Goal: Transaction & Acquisition: Purchase product/service

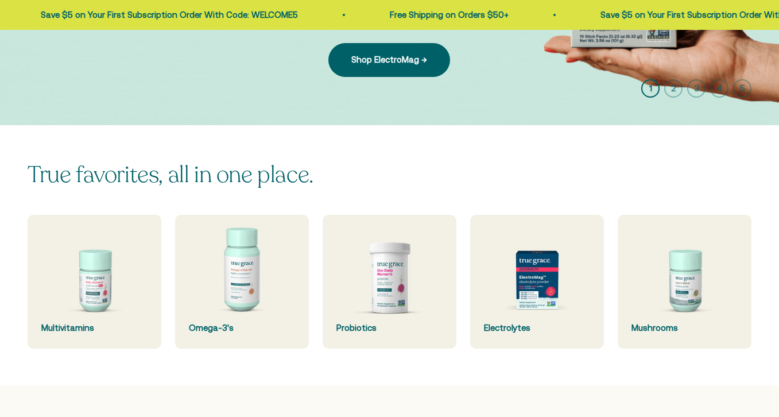
scroll to position [173, 0]
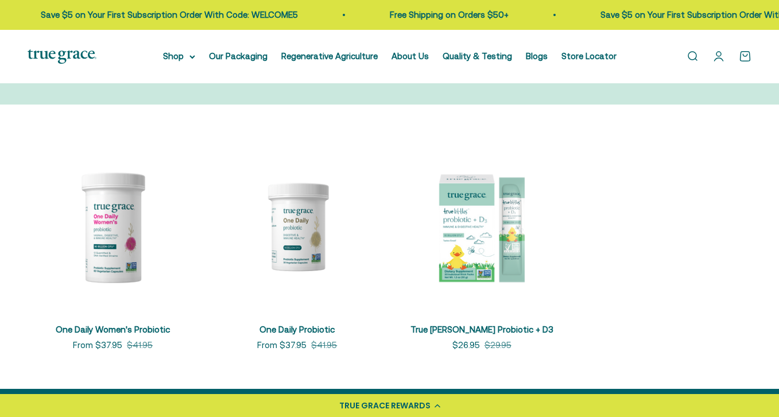
scroll to position [156, 0]
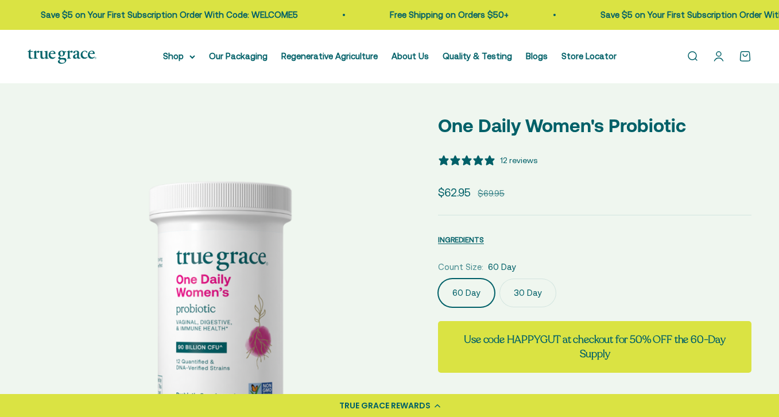
select select "3"
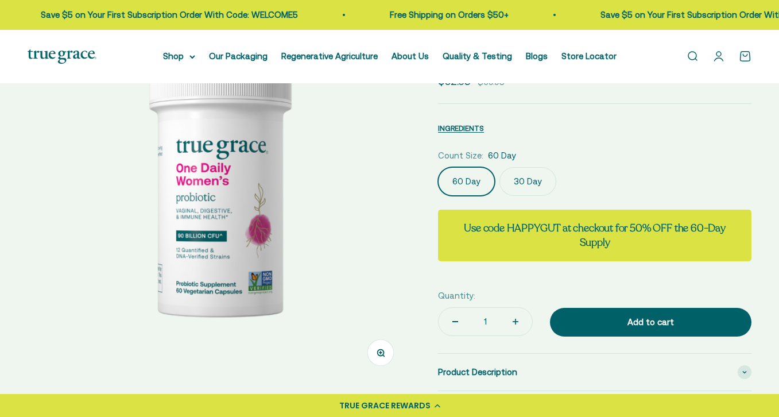
scroll to position [115, 0]
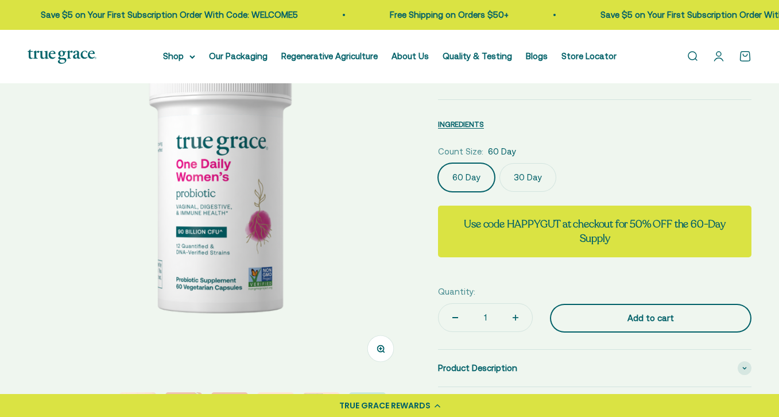
click at [632, 316] on div "Add to cart" at bounding box center [650, 318] width 155 height 14
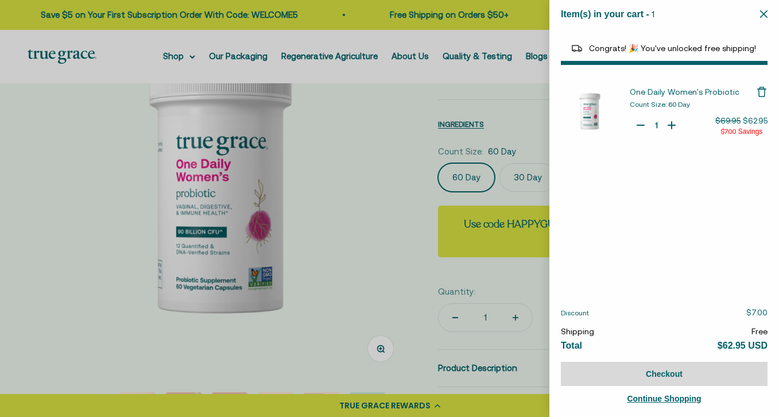
select select "40055698129088"
select select "44878192410838"
